Goal: Task Accomplishment & Management: Manage account settings

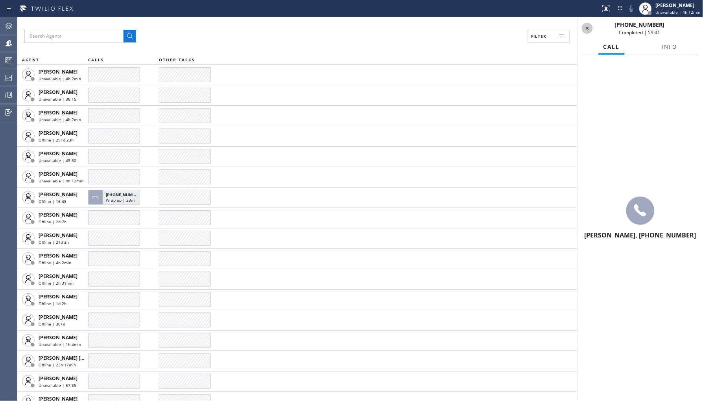
click at [585, 24] on icon at bounding box center [587, 28] width 9 height 9
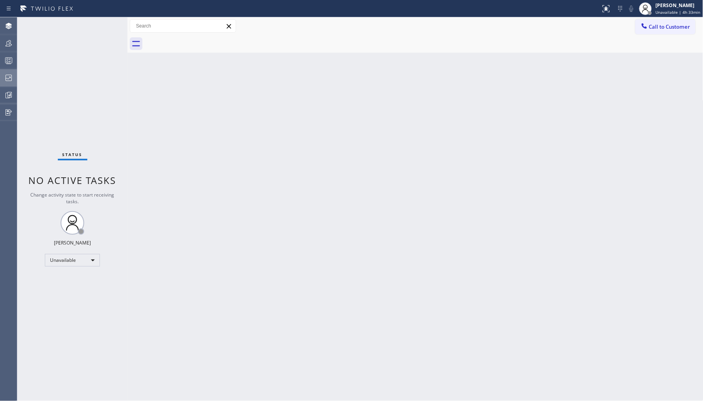
click at [8, 78] on icon at bounding box center [8, 77] width 9 height 9
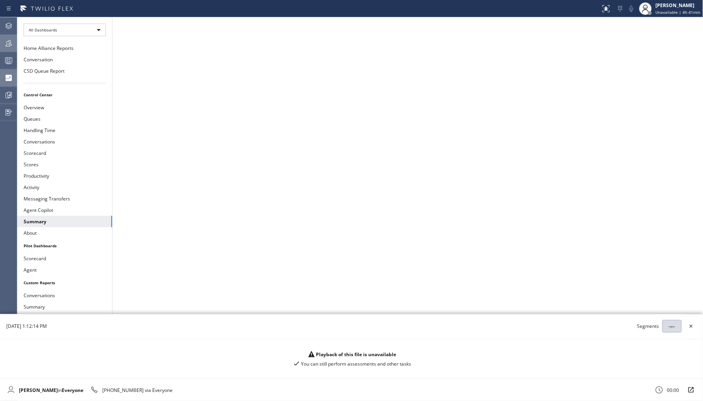
click at [12, 42] on icon at bounding box center [8, 43] width 9 height 9
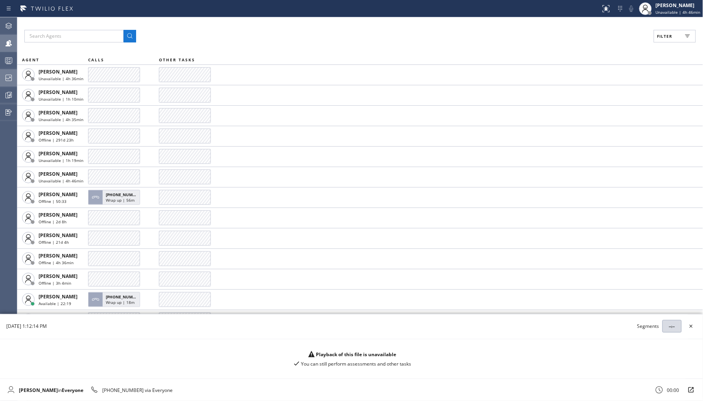
click at [9, 74] on icon at bounding box center [8, 77] width 9 height 9
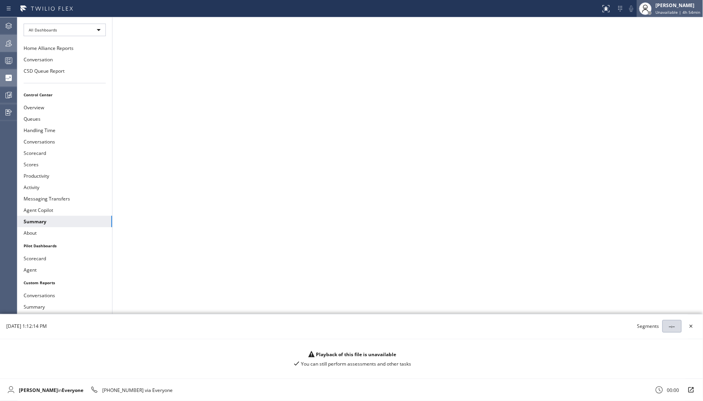
click at [671, 13] on span "Unavailable | 4h 54min" at bounding box center [678, 12] width 45 height 6
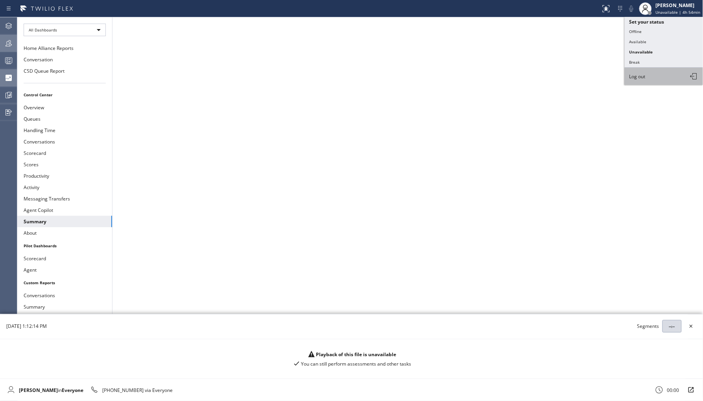
click at [654, 79] on button "Log out" at bounding box center [664, 76] width 79 height 17
